Goal: Task Accomplishment & Management: Complete application form

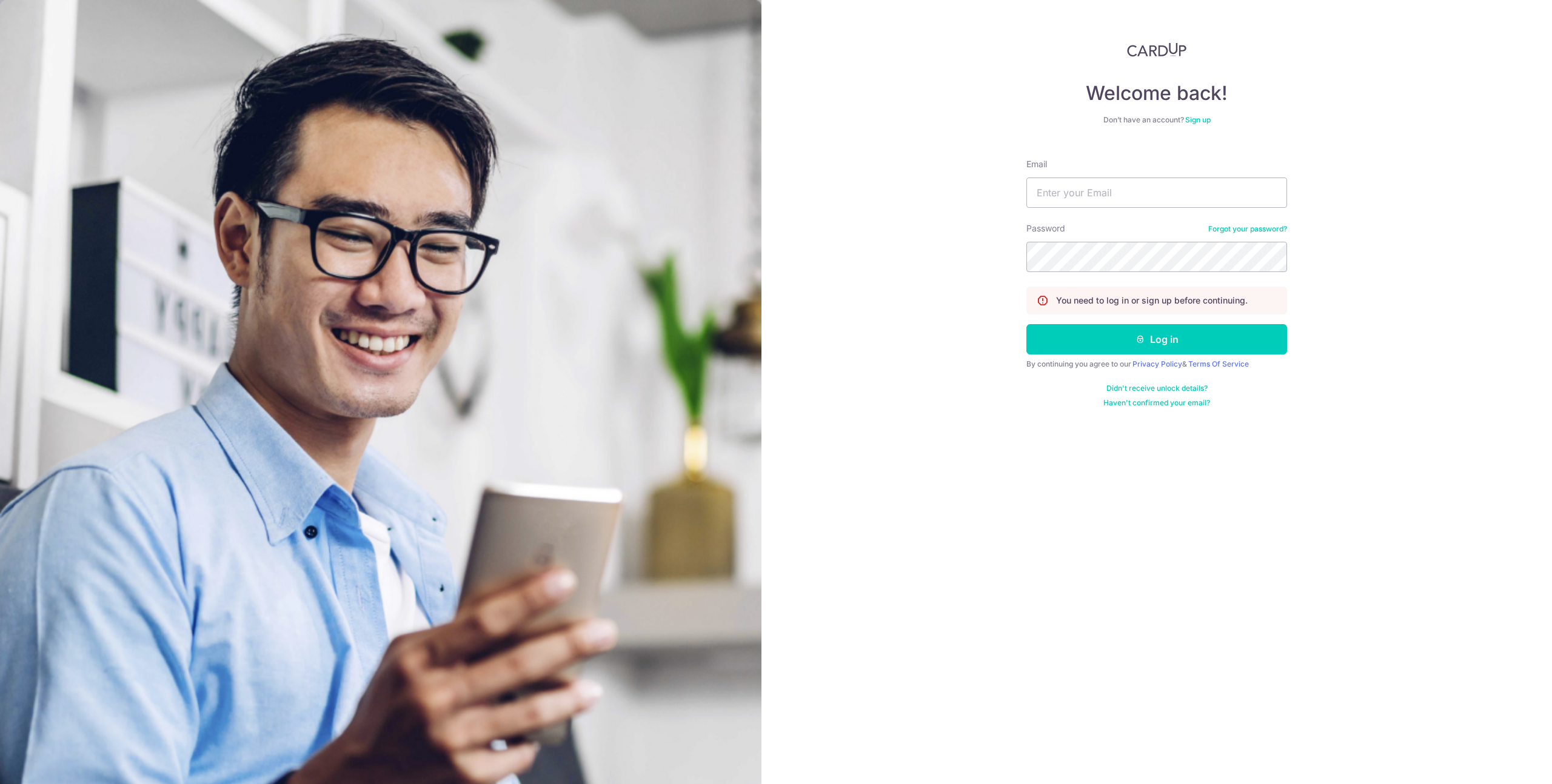
click at [1128, 212] on form "Email Password Forgot your password? You need to log in or sign up before conti…" at bounding box center [1156, 279] width 261 height 259
click at [1112, 192] on input "Email" at bounding box center [1156, 192] width 261 height 30
type input "marcuskyril@gmail.com"
click at [1026, 324] on button "Log in" at bounding box center [1156, 339] width 261 height 30
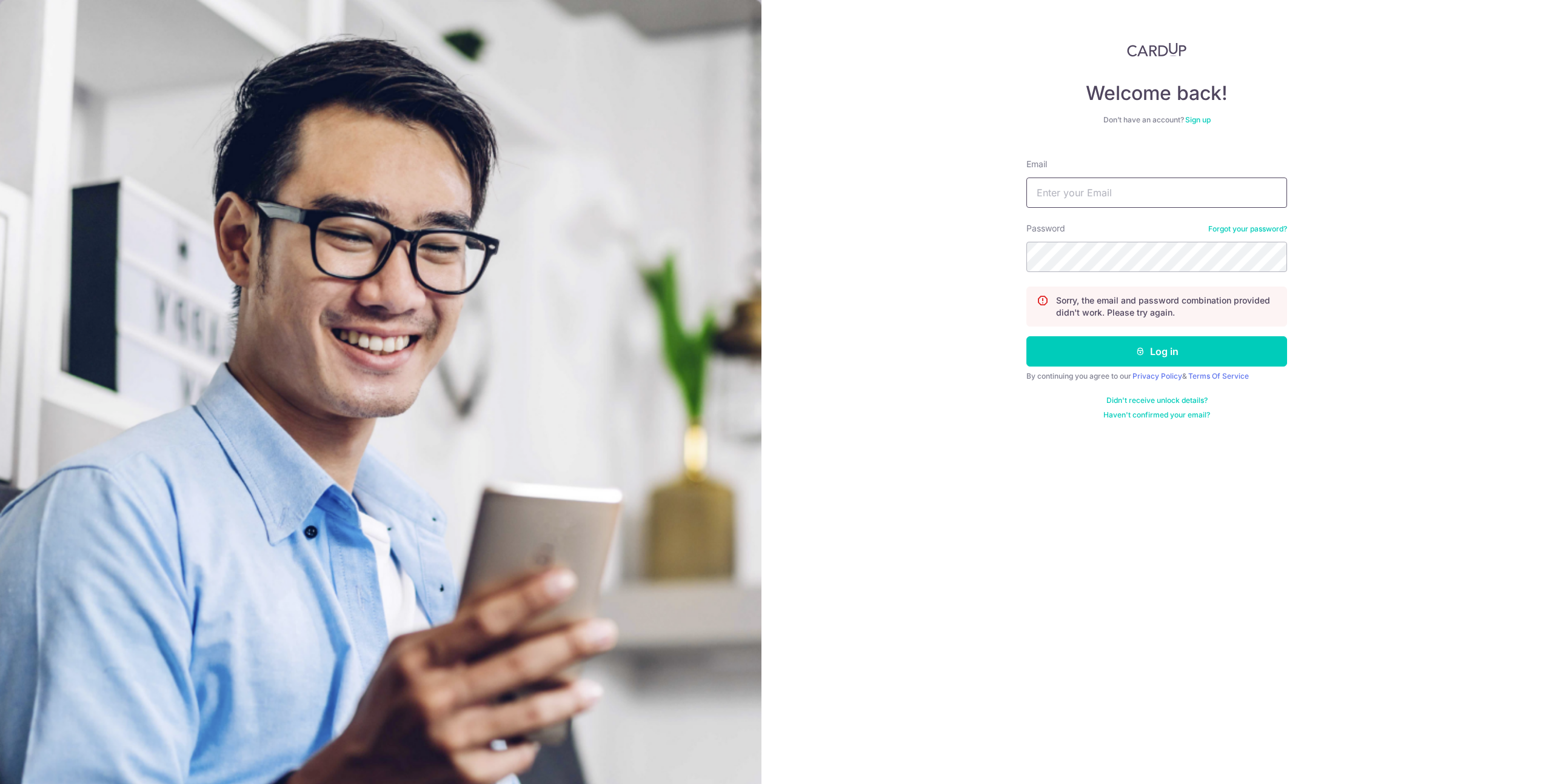
click at [1124, 182] on input "Email" at bounding box center [1156, 192] width 261 height 30
type input "[EMAIL_ADDRESS][DOMAIN_NAME]"
click at [1026, 336] on button "Log in" at bounding box center [1156, 351] width 261 height 30
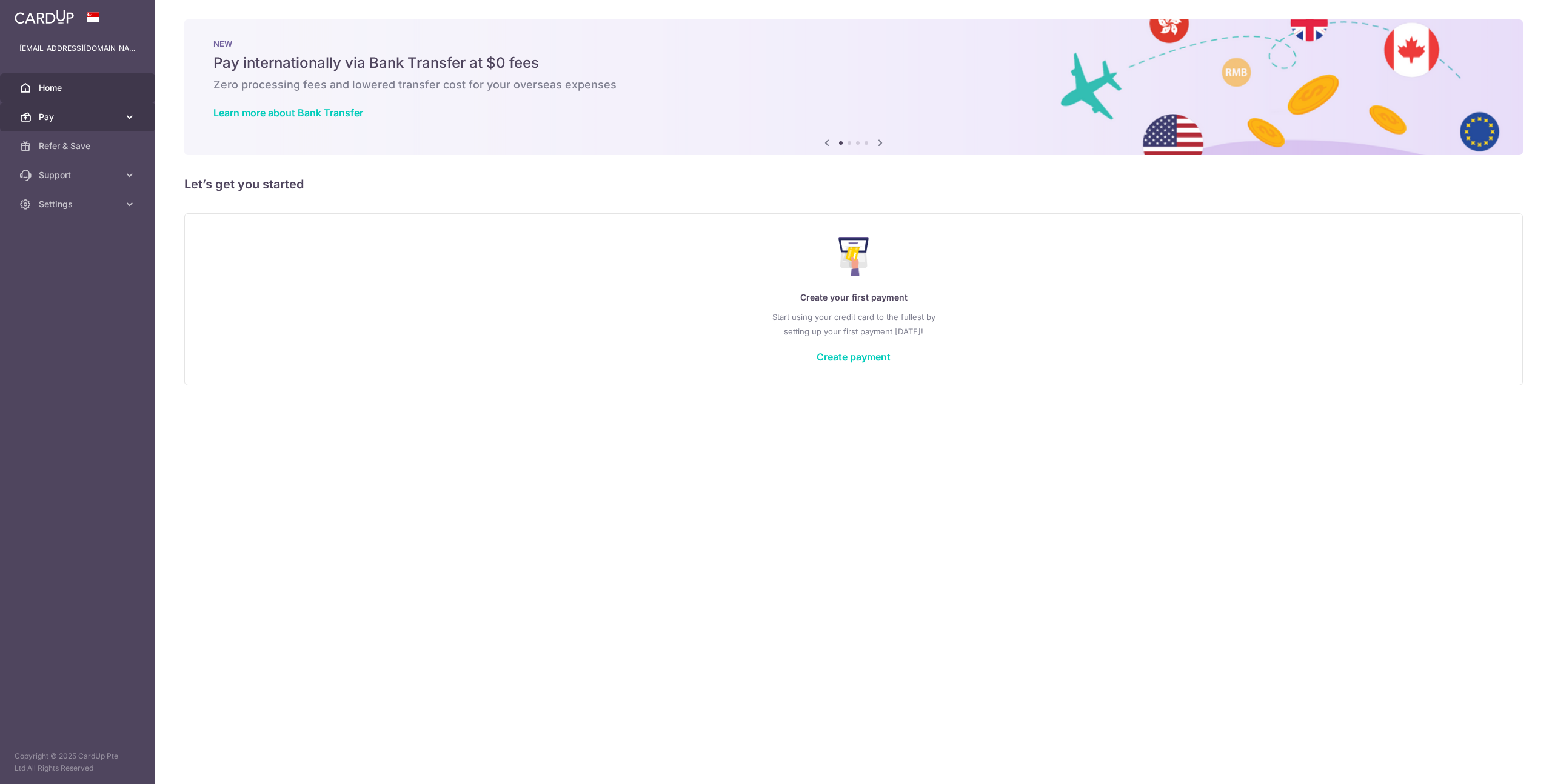
click at [79, 118] on span "Pay" at bounding box center [79, 117] width 80 height 12
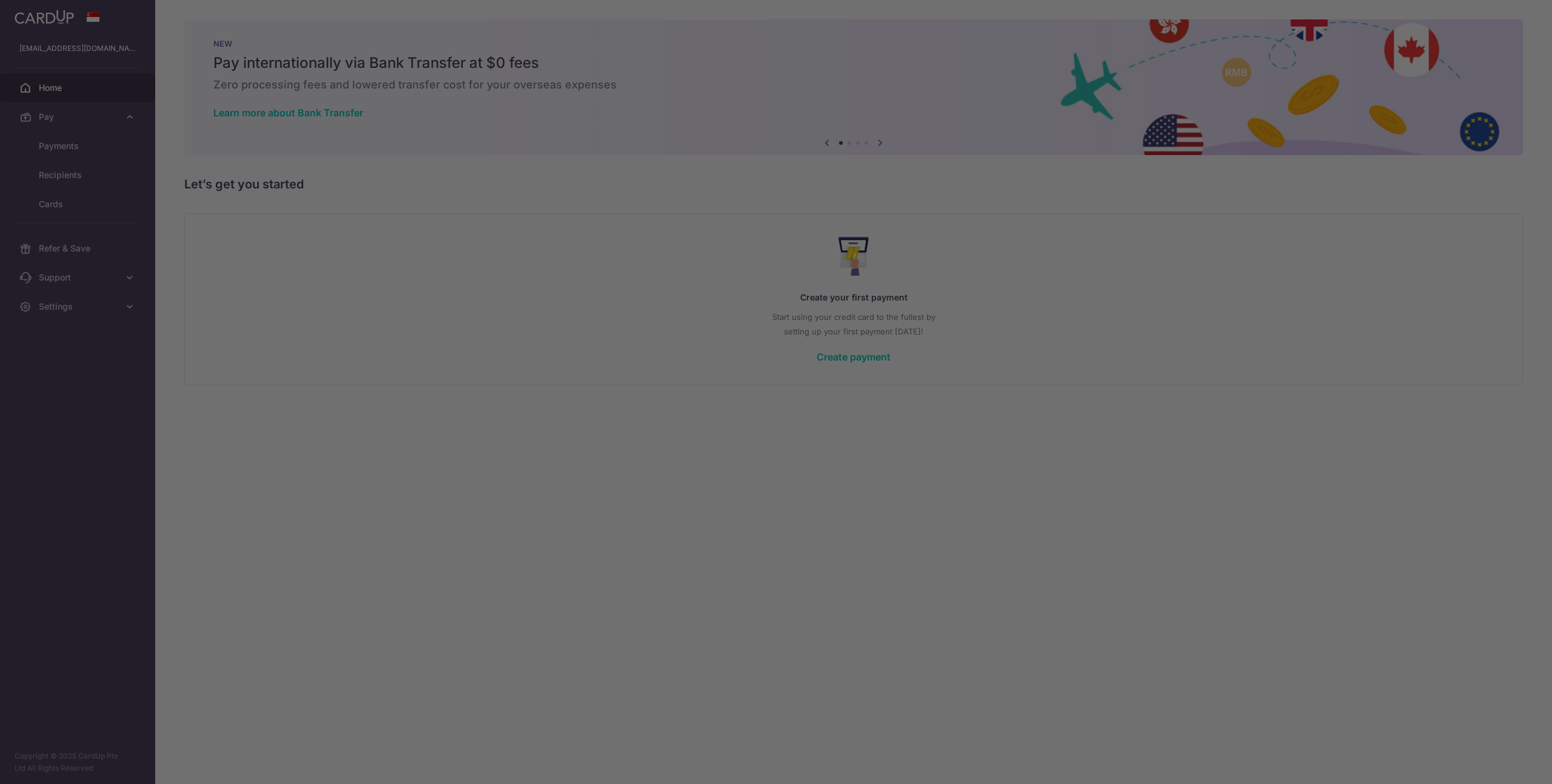
click at [67, 147] on div at bounding box center [784, 395] width 1568 height 792
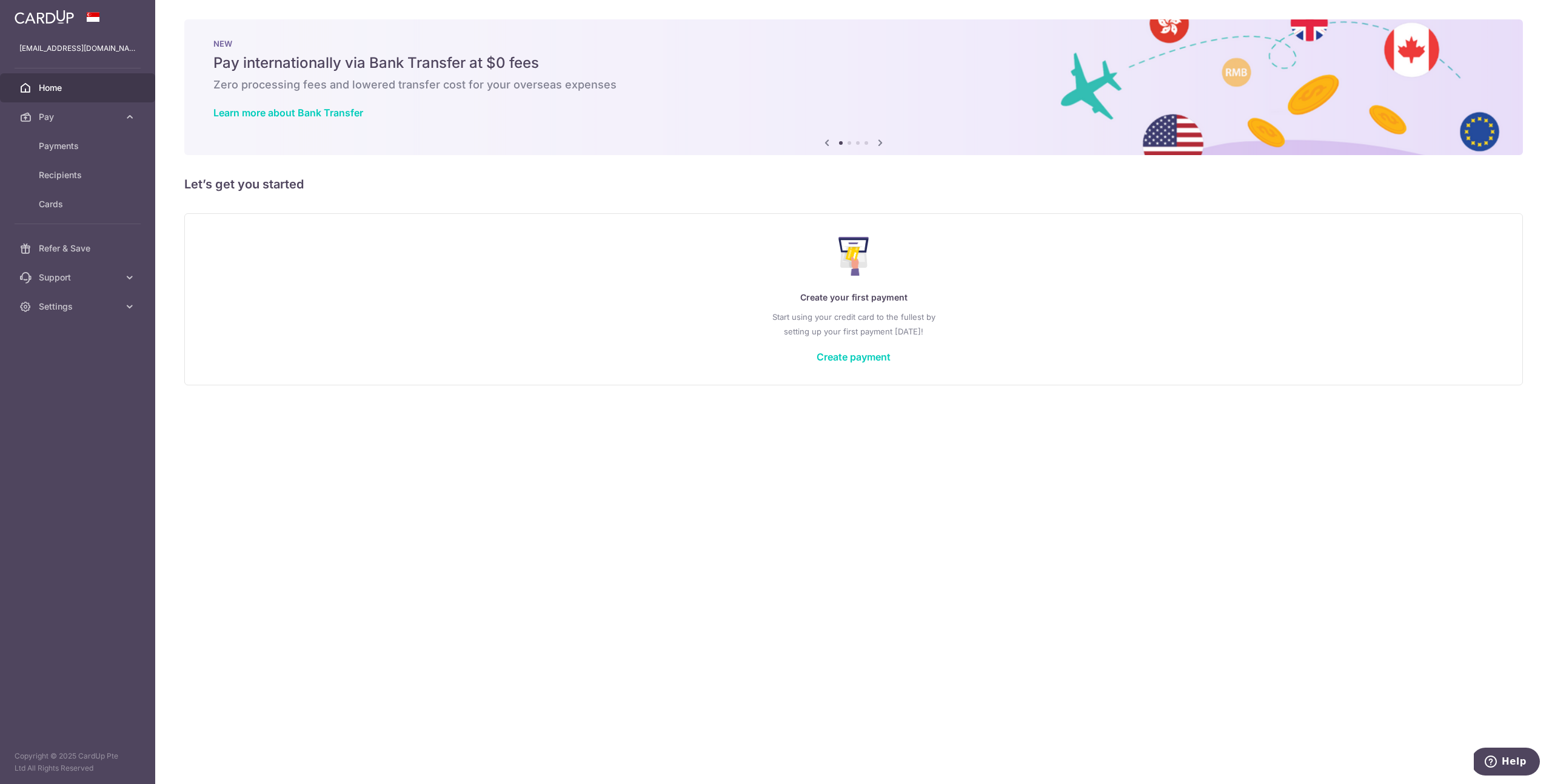
click at [878, 349] on div "Create your first payment Start using your credit card to the fullest by settin…" at bounding box center [854, 299] width 1309 height 144
click at [846, 362] on link "Create payment" at bounding box center [854, 357] width 74 height 12
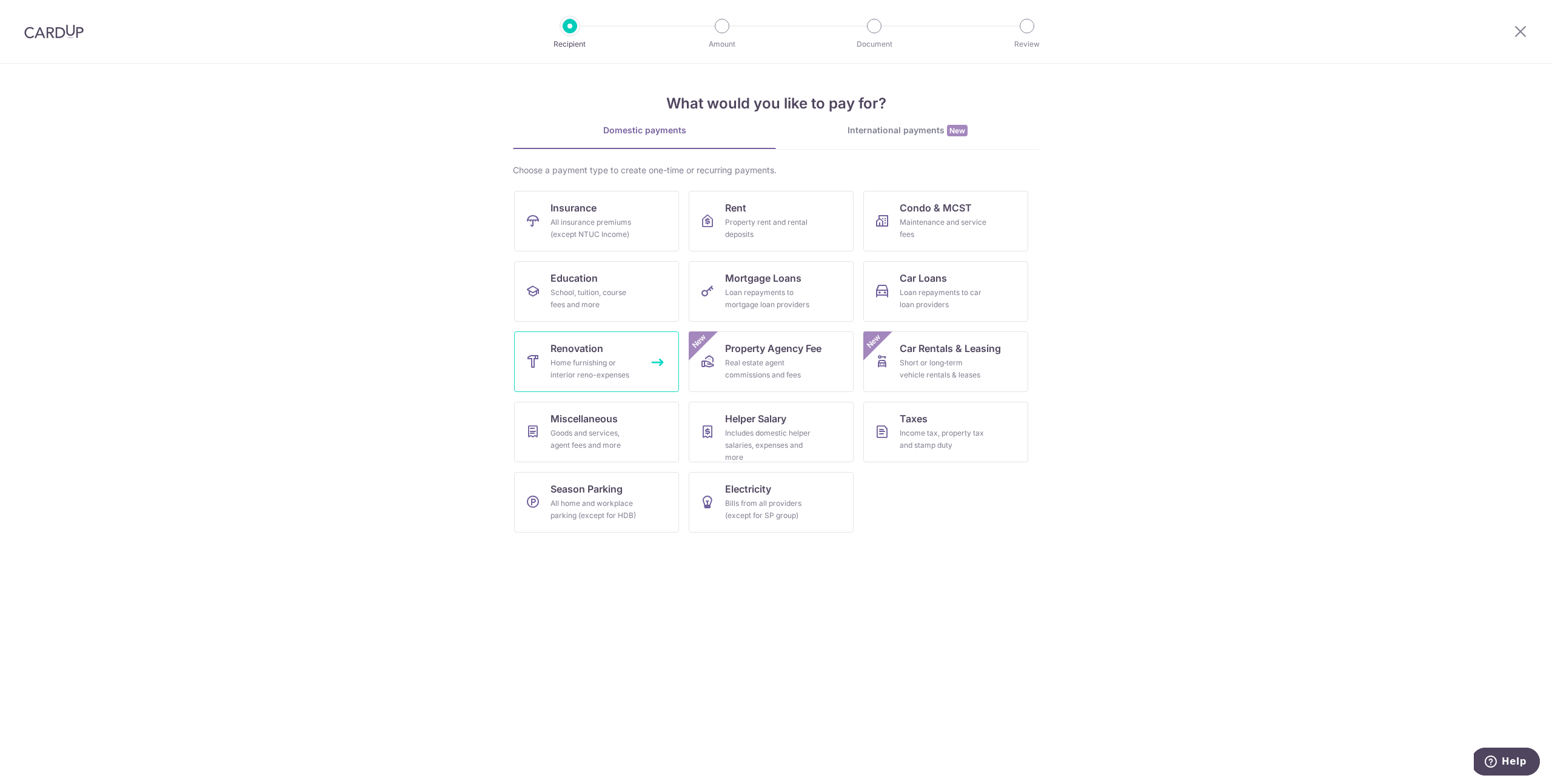
click at [593, 352] on span "Renovation" at bounding box center [577, 348] width 53 height 15
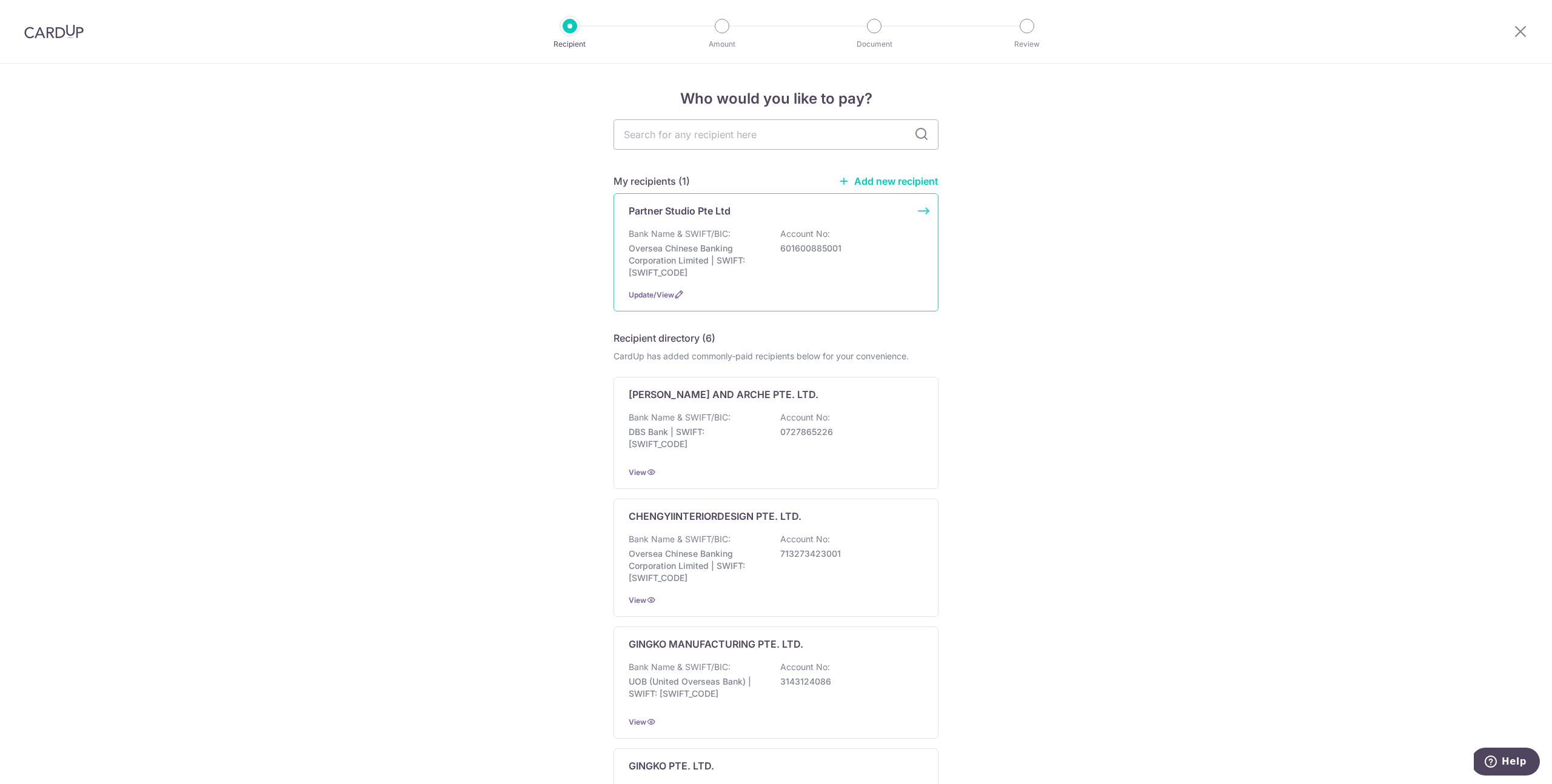
click at [828, 255] on div "Bank Name & SWIFT/BIC: Oversea Chinese Banking Corporation Limited | SWIFT: OCB…" at bounding box center [776, 253] width 295 height 51
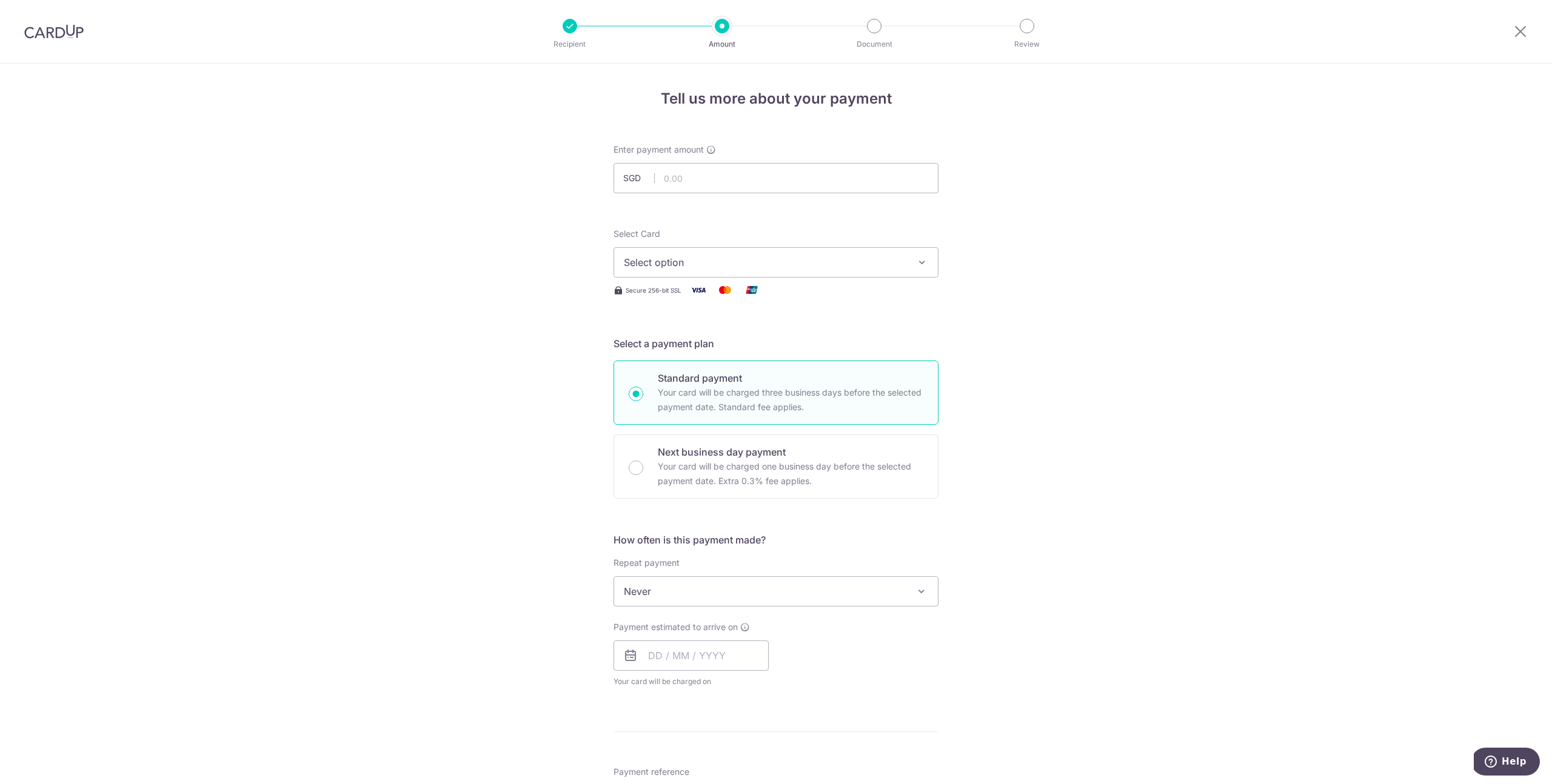
click at [777, 253] on button "Select option" at bounding box center [776, 262] width 325 height 30
